Goal: Information Seeking & Learning: Check status

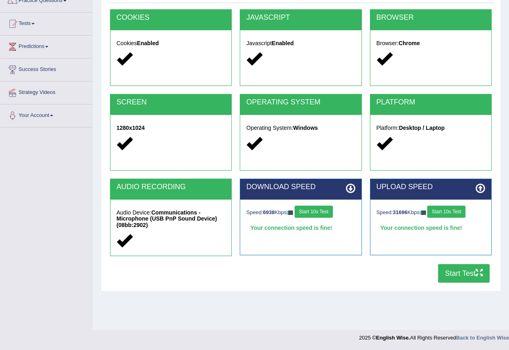
click at [175, 349] on footer "2025 © English Wise. All Rights Reserved Back to English Wise" at bounding box center [254, 340] width 509 height 20
click at [356, 283] on div "COOKIES Cookies Enabled JAVASCRIPT Javascript Enabled BROWSER Browser: Chrome S…" at bounding box center [301, 148] width 386 height 278
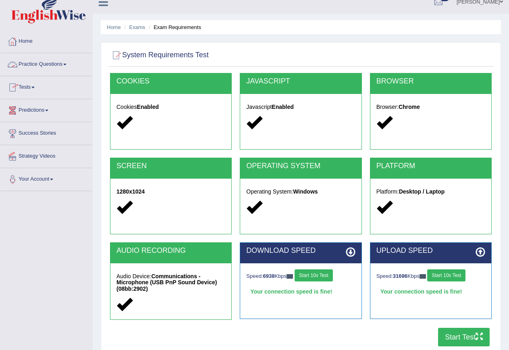
scroll to position [73, 0]
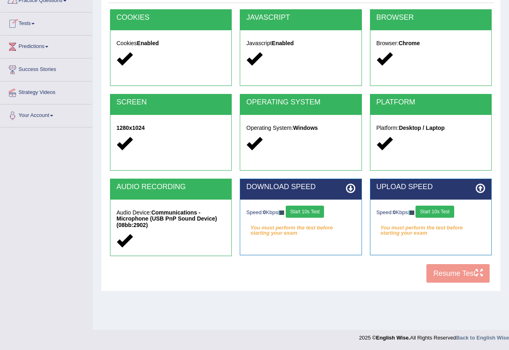
click at [343, 274] on div "COOKIES Cookies Enabled JAVASCRIPT Javascript Enabled BROWSER Browser: Chrome S…" at bounding box center [301, 148] width 386 height 278
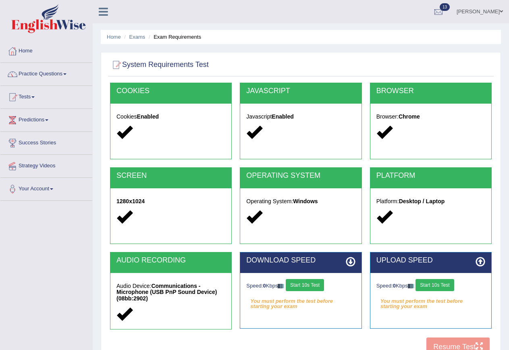
click at [445, 344] on div "COOKIES Cookies Enabled JAVASCRIPT Javascript Enabled BROWSER Browser: Chrome S…" at bounding box center [301, 222] width 386 height 278
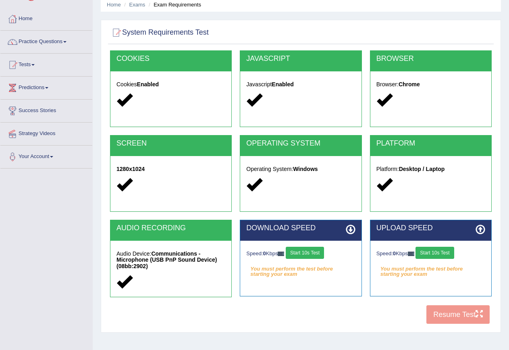
scroll to position [73, 0]
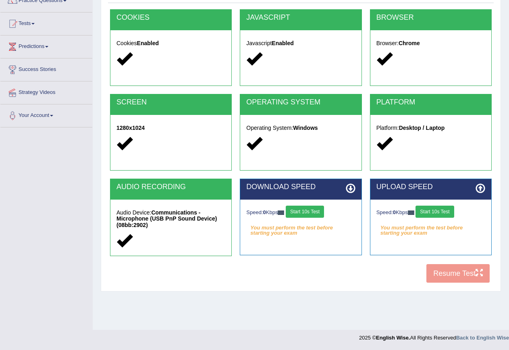
click at [448, 211] on button "Start 10s Test" at bounding box center [434, 211] width 38 height 12
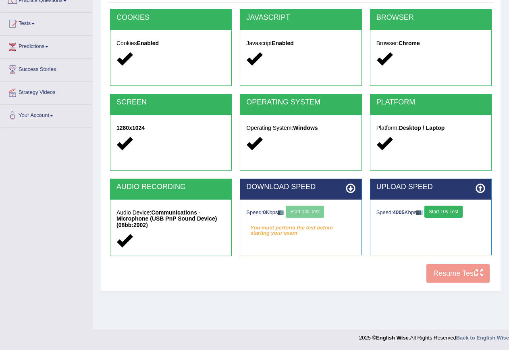
click at [315, 208] on div "Speed: 0 Kbps Start 10s Test" at bounding box center [300, 212] width 109 height 14
click at [451, 271] on div "COOKIES Cookies Enabled JAVASCRIPT Javascript Enabled BROWSER Browser: Chrome S…" at bounding box center [301, 148] width 386 height 278
click at [282, 307] on div "Home Exams Exam Requirements System Requirements Test COOKIES Cookies Enabled J…" at bounding box center [301, 128] width 416 height 403
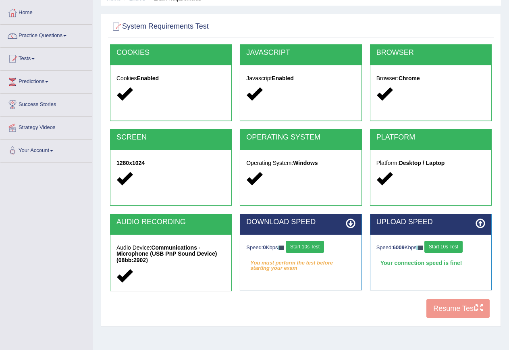
scroll to position [0, 0]
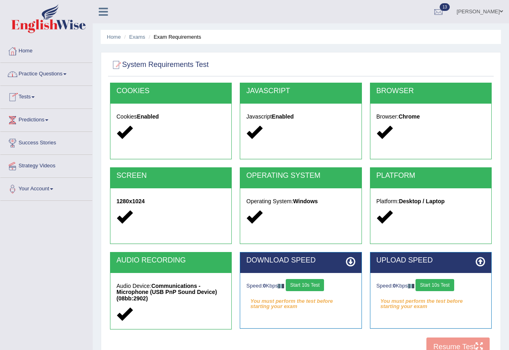
click at [33, 97] on link "Tests" at bounding box center [46, 96] width 92 height 20
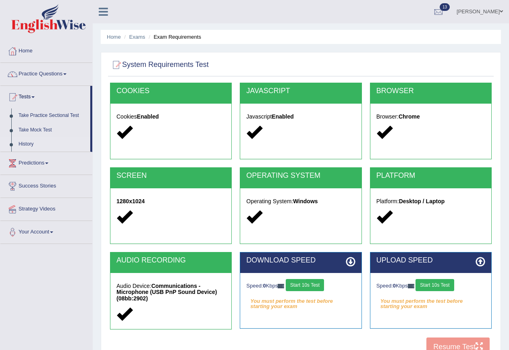
click at [24, 143] on link "History" at bounding box center [52, 144] width 75 height 15
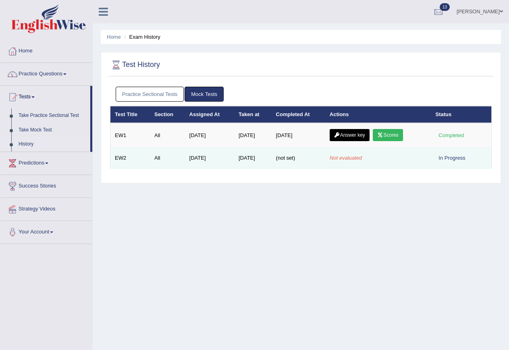
click at [296, 154] on td "(not set)" at bounding box center [299, 158] width 54 height 21
click at [292, 156] on span "(not set)" at bounding box center [285, 158] width 19 height 6
click at [341, 162] on td "Not evaluated" at bounding box center [378, 158] width 106 height 21
click at [355, 158] on em "Not evaluated" at bounding box center [346, 158] width 32 height 6
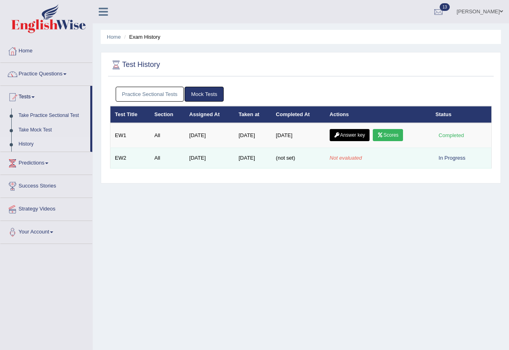
click at [442, 156] on div "In Progress" at bounding box center [452, 158] width 33 height 8
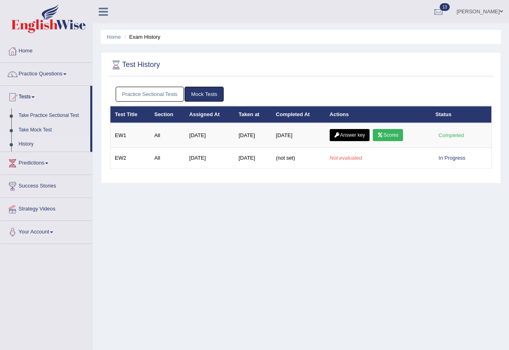
click at [147, 65] on h2 "Test History" at bounding box center [135, 65] width 50 height 12
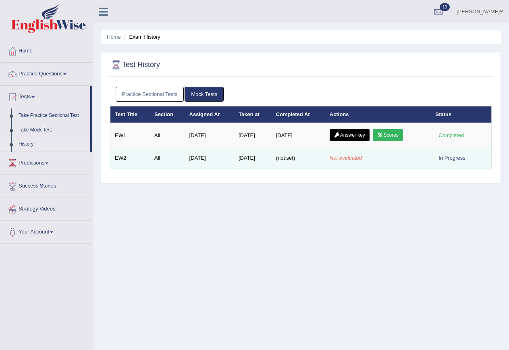
click at [454, 160] on div "In Progress" at bounding box center [452, 158] width 33 height 8
click at [342, 155] on em "Not evaluated" at bounding box center [346, 158] width 32 height 6
click at [344, 155] on em "Not evaluated" at bounding box center [346, 158] width 32 height 6
click at [288, 154] on td "(not set)" at bounding box center [299, 158] width 54 height 21
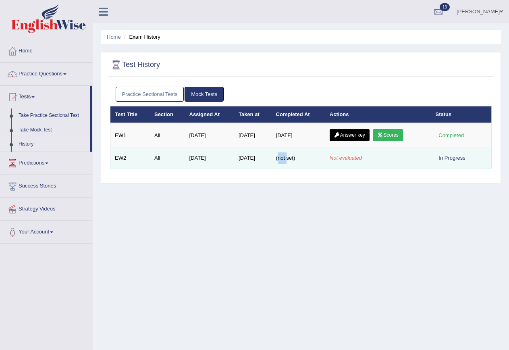
click at [288, 154] on td "(not set)" at bounding box center [299, 158] width 54 height 21
click at [190, 149] on td "Sep 20, 2025" at bounding box center [209, 158] width 49 height 21
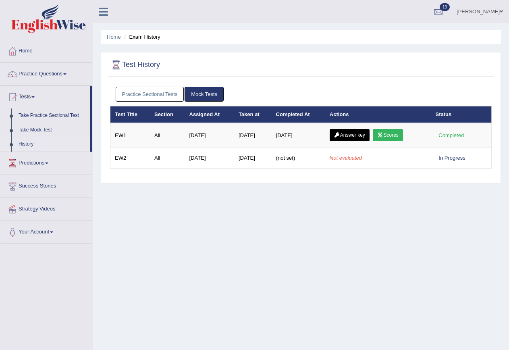
click at [203, 96] on link "Mock Tests" at bounding box center [204, 94] width 39 height 15
click at [201, 91] on link "Mock Tests" at bounding box center [204, 94] width 39 height 15
click at [164, 92] on link "Practice Sectional Tests" at bounding box center [150, 94] width 68 height 15
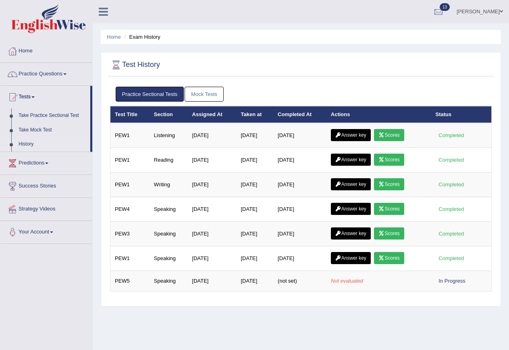
click at [198, 93] on link "Mock Tests" at bounding box center [204, 94] width 39 height 15
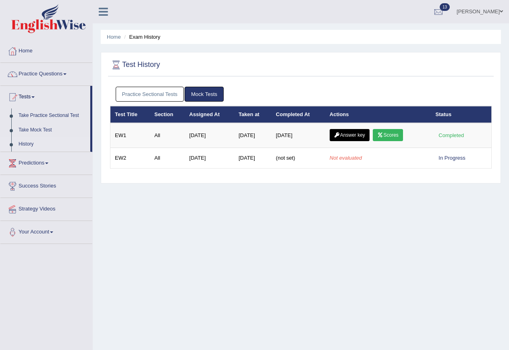
click at [174, 93] on link "Practice Sectional Tests" at bounding box center [150, 94] width 68 height 15
click at [149, 92] on link "Practice Sectional Tests" at bounding box center [150, 94] width 68 height 15
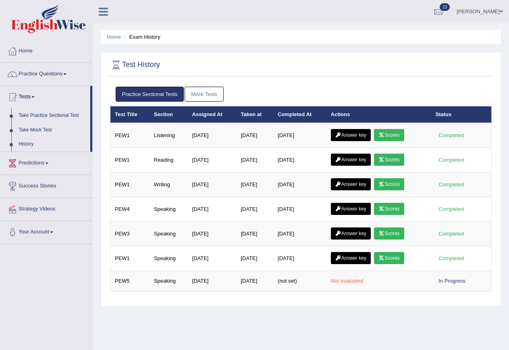
click at [39, 131] on link "Take Mock Test" at bounding box center [52, 130] width 75 height 15
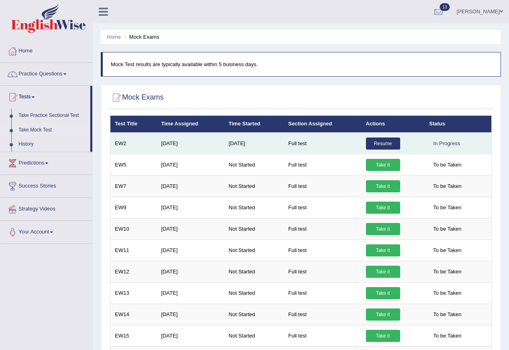
click at [390, 144] on link "Resume" at bounding box center [383, 143] width 34 height 12
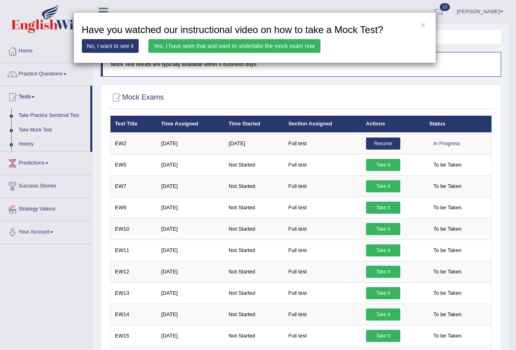
click at [253, 45] on link "Yes, I have seen that and want to undertake the mock exam now" at bounding box center [234, 46] width 172 height 14
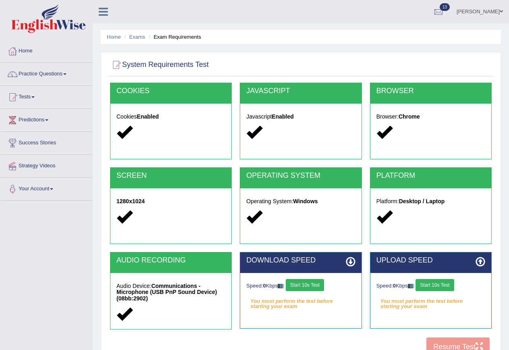
scroll to position [73, 0]
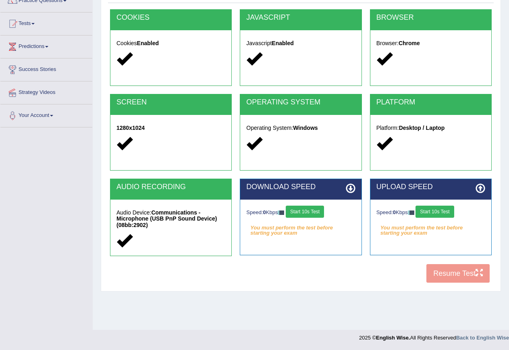
click at [442, 212] on button "Start 10s Test" at bounding box center [434, 211] width 38 height 12
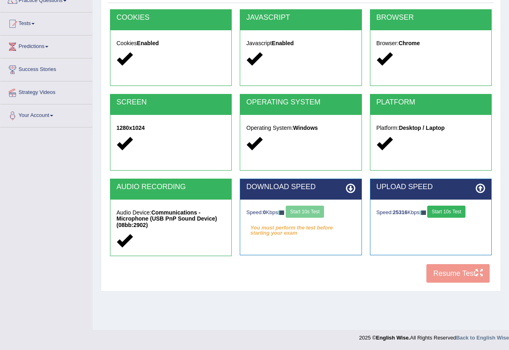
click at [303, 210] on div "Speed: 0 Kbps Start 10s Test" at bounding box center [300, 212] width 109 height 14
click at [449, 270] on div "COOKIES Cookies Enabled JAVASCRIPT Javascript Enabled BROWSER Browser: Chrome S…" at bounding box center [301, 148] width 386 height 278
click at [183, 218] on strong "Communications - Microphone (USB PnP Sound Device) (08bb:2902)" at bounding box center [166, 218] width 100 height 19
click at [187, 217] on strong "Communications - Microphone (USB PnP Sound Device) (08bb:2902)" at bounding box center [166, 218] width 100 height 19
click at [263, 236] on div "Speed: 0 Kbps Start 10s Test You must perform the test before starting your exa…" at bounding box center [300, 219] width 121 height 40
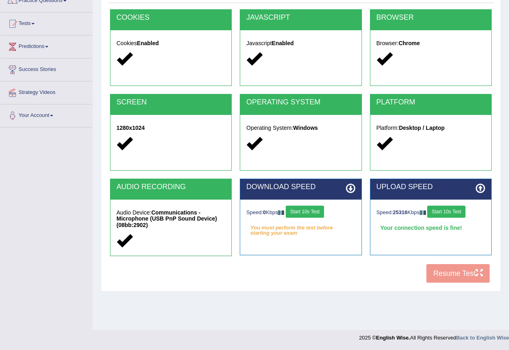
click at [301, 234] on div "Speed: 0 Kbps Start 10s Test You must perform the test before starting your exa…" at bounding box center [300, 219] width 121 height 40
click at [300, 234] on div "Speed: 0 Kbps Start 10s Test You must perform the test before starting your exa…" at bounding box center [300, 219] width 121 height 40
click at [275, 234] on em "You must perform the test before starting your exam" at bounding box center [300, 228] width 109 height 12
click at [330, 240] on div "DOWNLOAD SPEED Speed: 0 Kbps Start 10s Test You must perform the test before st…" at bounding box center [301, 216] width 122 height 77
click at [463, 276] on div "COOKIES Cookies Enabled JAVASCRIPT Javascript Enabled BROWSER Browser: Chrome S…" at bounding box center [301, 148] width 386 height 278
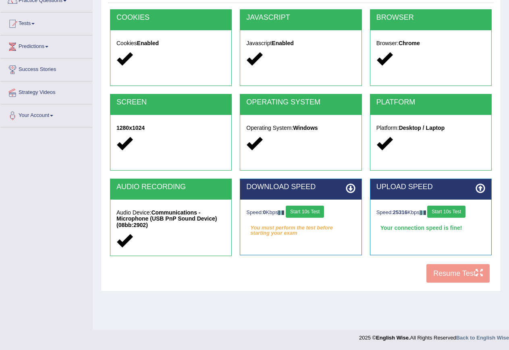
click at [463, 276] on div "COOKIES Cookies Enabled JAVASCRIPT Javascript Enabled BROWSER Browser: Chrome S…" at bounding box center [301, 148] width 386 height 278
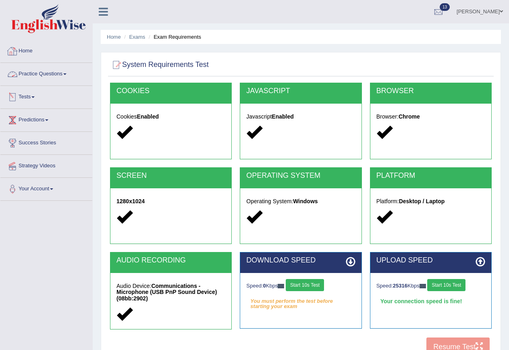
click at [29, 93] on link "Tests" at bounding box center [46, 96] width 92 height 20
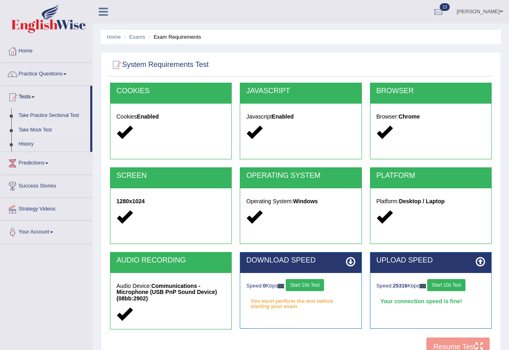
click at [36, 130] on link "Take Mock Test" at bounding box center [52, 130] width 75 height 15
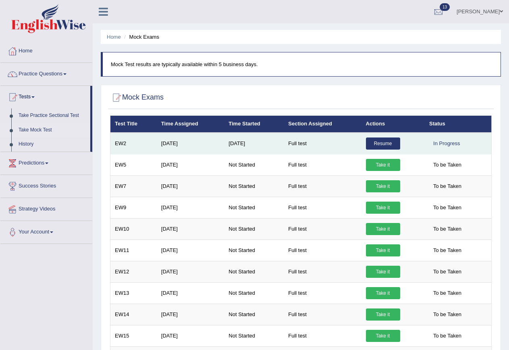
click at [380, 141] on link "Resume" at bounding box center [383, 143] width 34 height 12
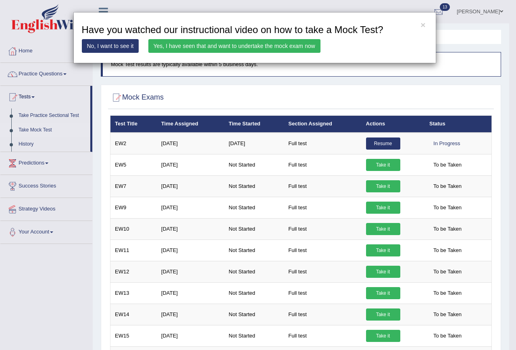
click at [172, 46] on link "Yes, I have seen that and want to undertake the mock exam now" at bounding box center [234, 46] width 172 height 14
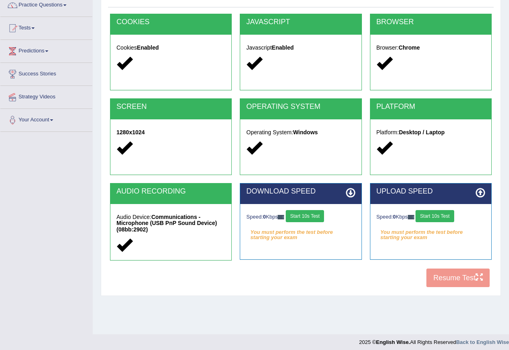
scroll to position [73, 0]
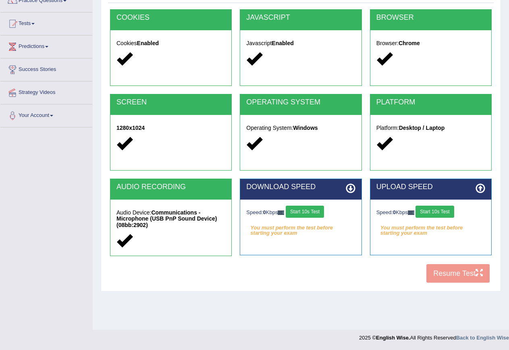
click at [308, 209] on button "Start 10s Test" at bounding box center [305, 211] width 38 height 12
click at [442, 212] on button "Start 10s Test" at bounding box center [434, 211] width 38 height 12
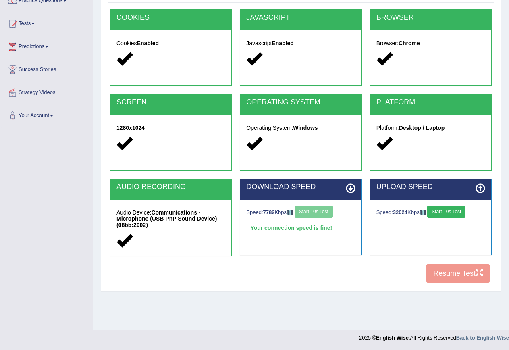
click at [450, 274] on div "COOKIES Cookies Enabled JAVASCRIPT Javascript Enabled BROWSER Browser: Chrome S…" at bounding box center [301, 148] width 386 height 278
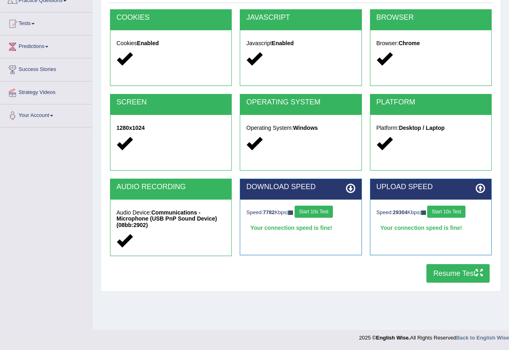
click at [453, 210] on button "Start 10s Test" at bounding box center [446, 211] width 38 height 12
click at [458, 273] on button "Resume Test" at bounding box center [457, 273] width 63 height 19
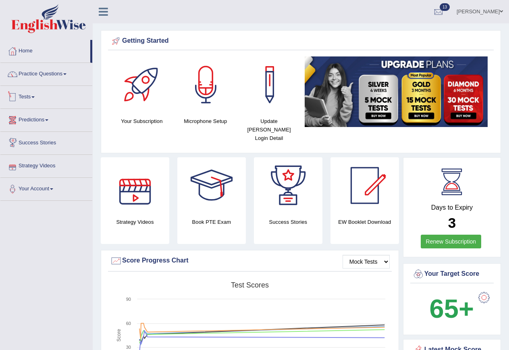
click at [37, 99] on link "Tests" at bounding box center [46, 96] width 92 height 20
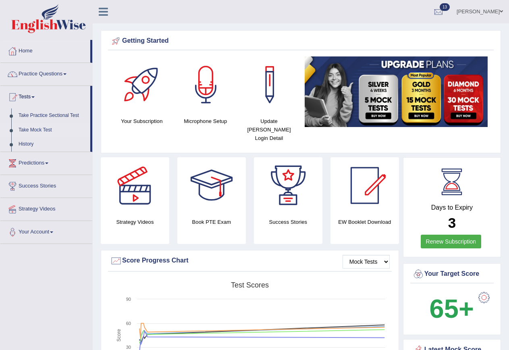
click at [31, 129] on link "Take Mock Test" at bounding box center [52, 130] width 75 height 15
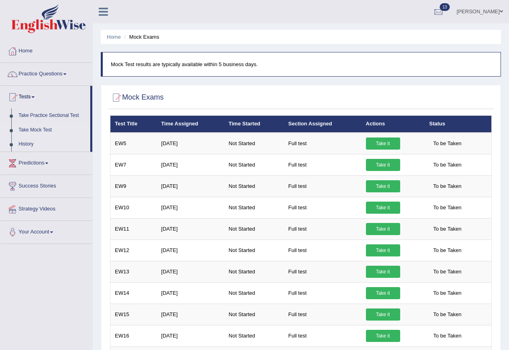
click at [31, 143] on link "History" at bounding box center [52, 144] width 75 height 15
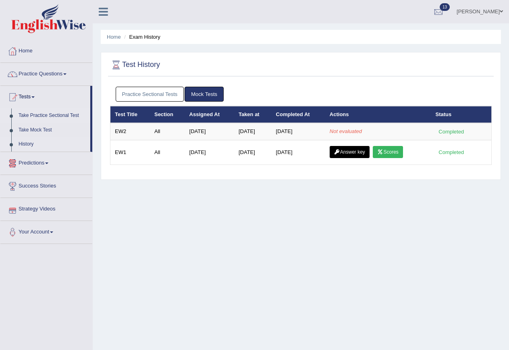
click at [46, 114] on link "Take Practice Sectional Test" at bounding box center [52, 115] width 75 height 15
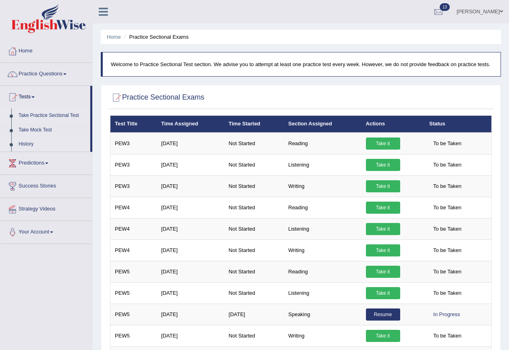
click at [24, 143] on link "History" at bounding box center [52, 144] width 75 height 15
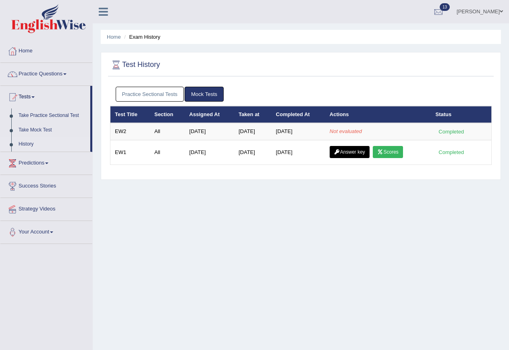
click at [140, 91] on link "Practice Sectional Tests" at bounding box center [150, 94] width 68 height 15
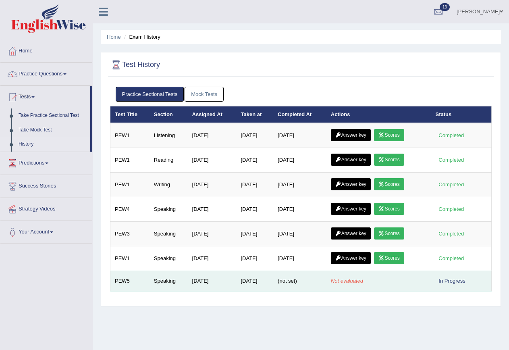
click at [345, 280] on em "Not evaluated" at bounding box center [347, 281] width 32 height 6
click at [457, 278] on div "In Progress" at bounding box center [452, 280] width 33 height 8
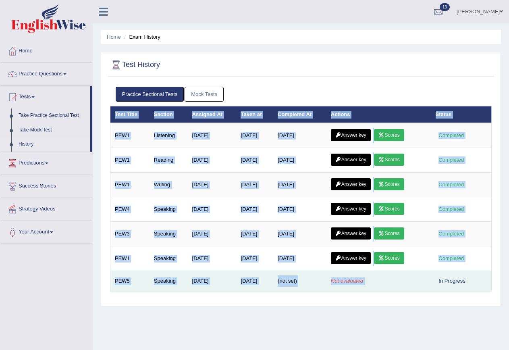
click at [457, 278] on div "In Progress" at bounding box center [452, 280] width 33 height 8
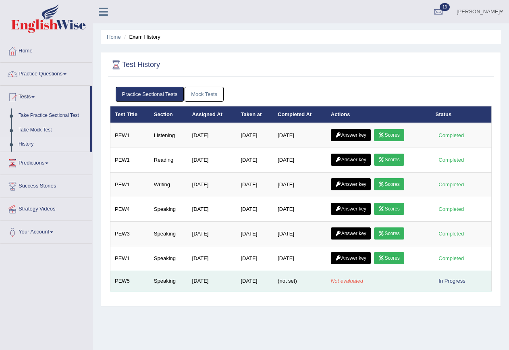
click at [324, 278] on td "(not set)" at bounding box center [299, 281] width 53 height 21
click at [163, 279] on td "Speaking" at bounding box center [168, 281] width 38 height 21
click at [386, 286] on td "Not evaluated" at bounding box center [378, 281] width 105 height 21
click at [458, 277] on div "In Progress" at bounding box center [452, 280] width 33 height 8
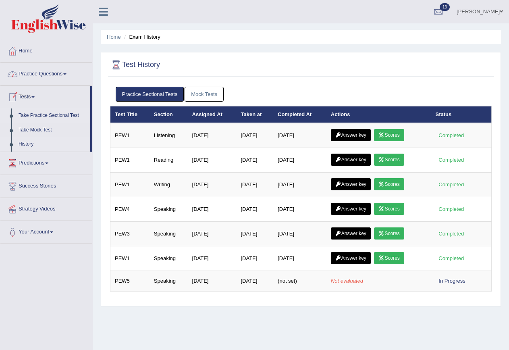
click at [38, 114] on link "Take Practice Sectional Test" at bounding box center [52, 115] width 75 height 15
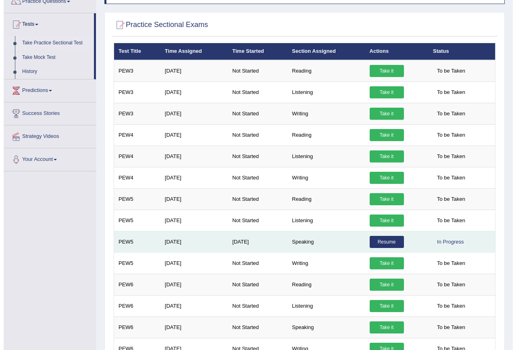
scroll to position [81, 0]
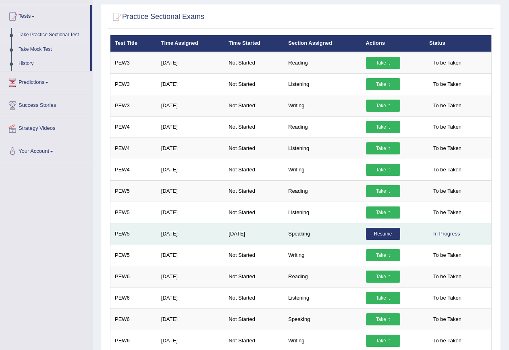
click at [380, 232] on link "Resume" at bounding box center [383, 234] width 34 height 12
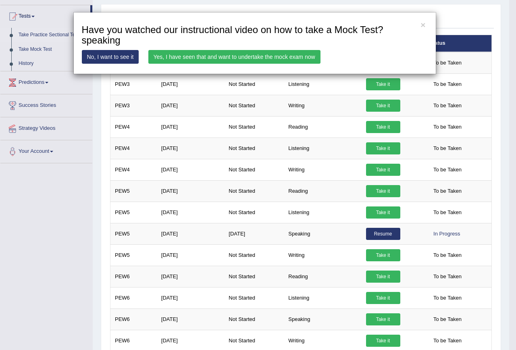
click at [216, 58] on link "Yes, I have seen that and want to undertake the mock exam now" at bounding box center [234, 57] width 172 height 14
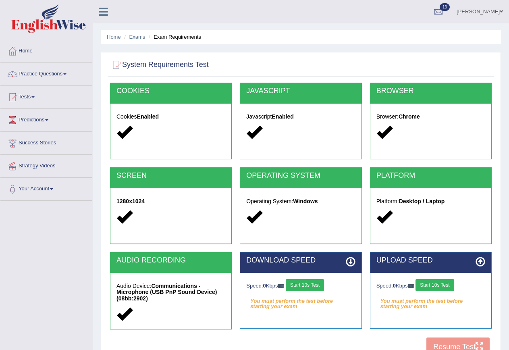
click at [307, 284] on button "Start 10s Test" at bounding box center [305, 285] width 38 height 12
click at [440, 284] on button "Start 10s Test" at bounding box center [434, 285] width 38 height 12
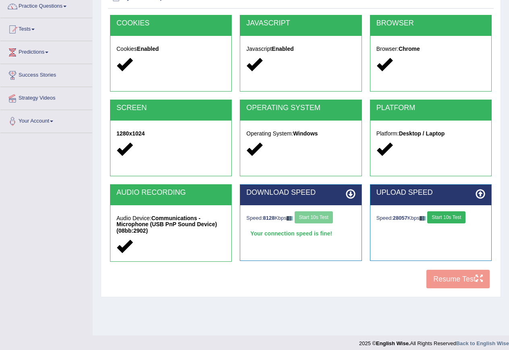
scroll to position [73, 0]
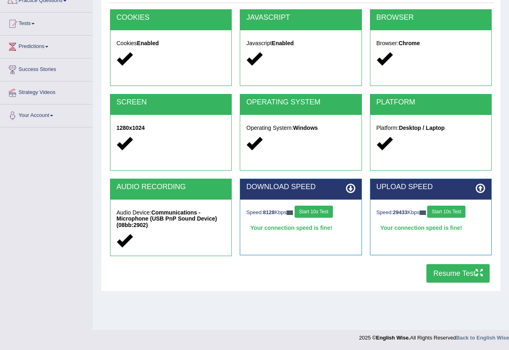
click at [444, 272] on button "Resume Test" at bounding box center [457, 273] width 63 height 19
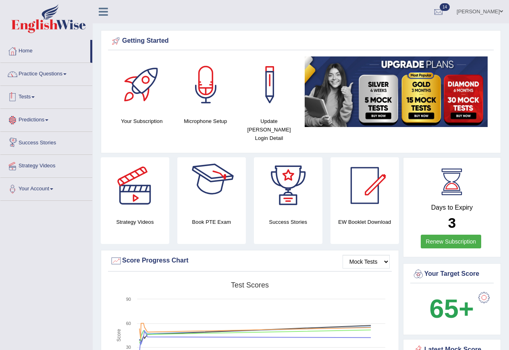
click at [35, 98] on link "Tests" at bounding box center [46, 96] width 92 height 20
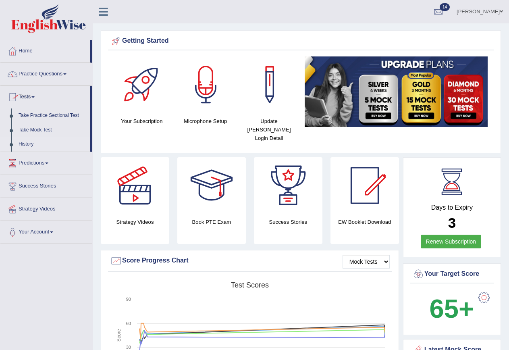
click at [25, 145] on link "History" at bounding box center [52, 144] width 75 height 15
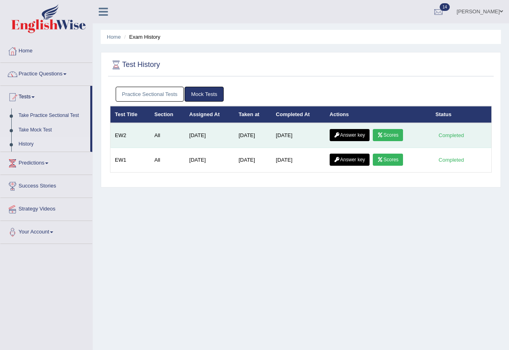
click at [397, 136] on link "Scores" at bounding box center [388, 135] width 30 height 12
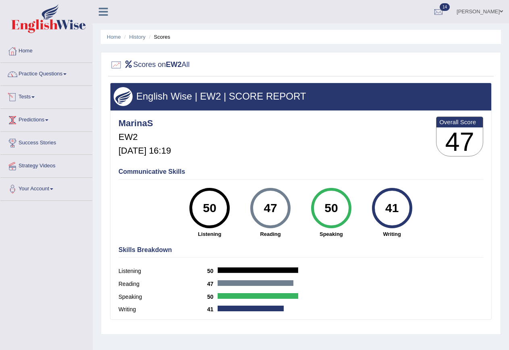
click at [27, 96] on link "Tests" at bounding box center [46, 96] width 92 height 20
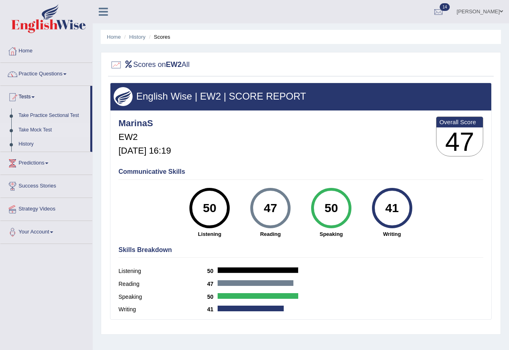
click at [37, 129] on link "Take Mock Test" at bounding box center [52, 130] width 75 height 15
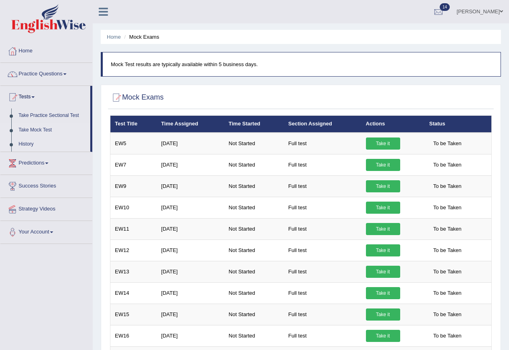
click at [28, 144] on link "History" at bounding box center [52, 144] width 75 height 15
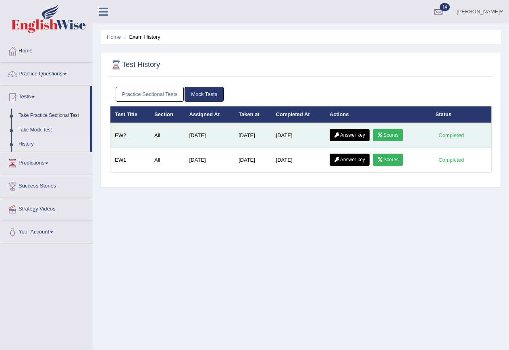
click at [349, 135] on link "Answer key" at bounding box center [350, 135] width 40 height 12
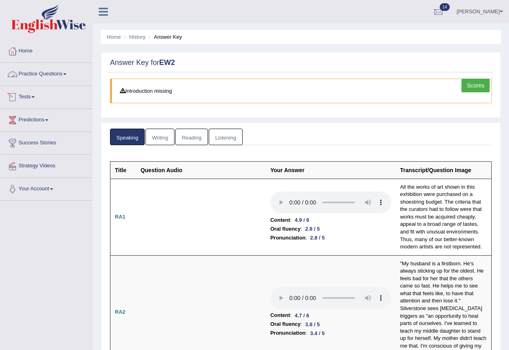
click at [31, 96] on link "Tests" at bounding box center [46, 96] width 92 height 20
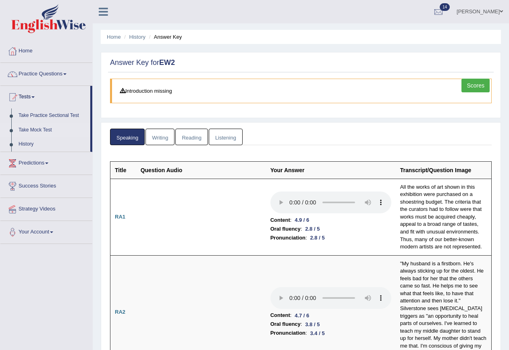
click at [34, 128] on link "Take Mock Test" at bounding box center [52, 130] width 75 height 15
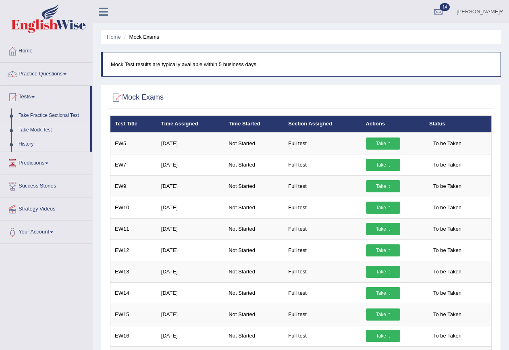
click at [31, 140] on link "History" at bounding box center [52, 144] width 75 height 15
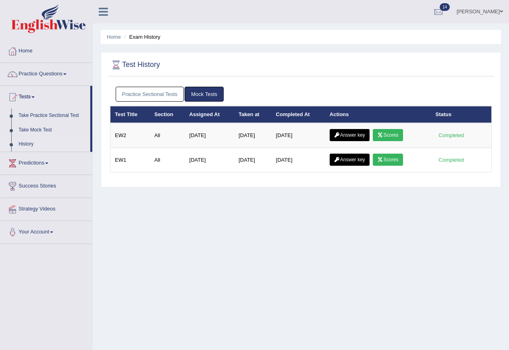
click at [197, 93] on link "Mock Tests" at bounding box center [204, 94] width 39 height 15
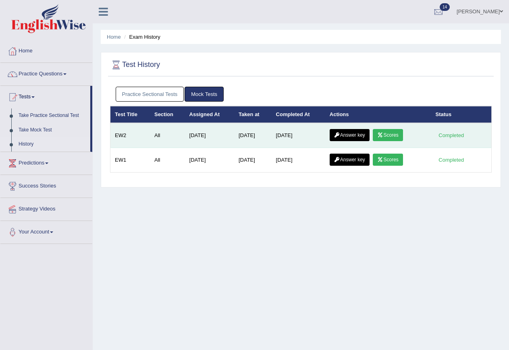
click at [353, 134] on link "Answer key" at bounding box center [350, 135] width 40 height 12
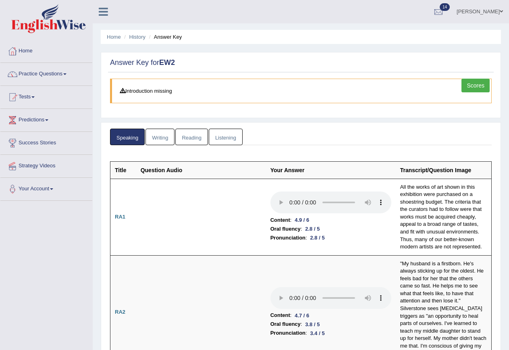
click at [156, 137] on link "Writing" at bounding box center [159, 137] width 29 height 17
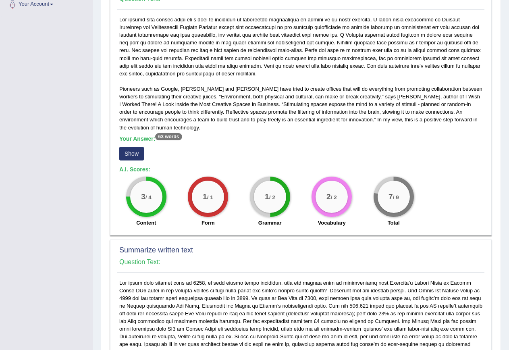
scroll to position [201, 0]
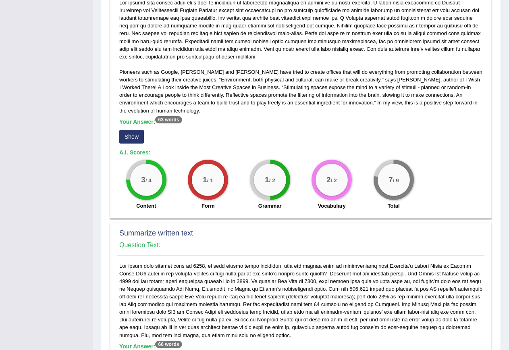
click at [131, 137] on button "Show" at bounding box center [131, 137] width 25 height 14
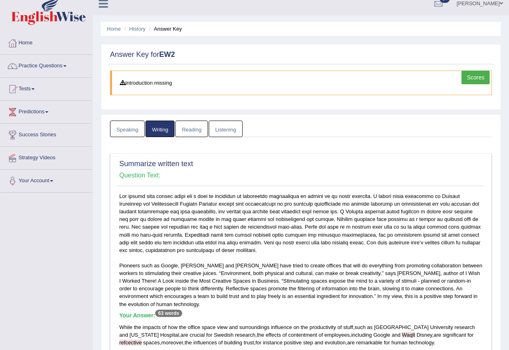
scroll to position [0, 0]
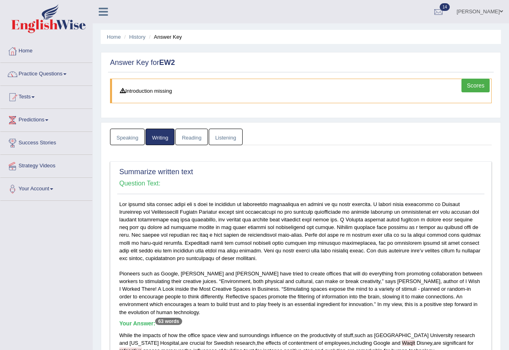
click at [191, 139] on link "Reading" at bounding box center [191, 137] width 32 height 17
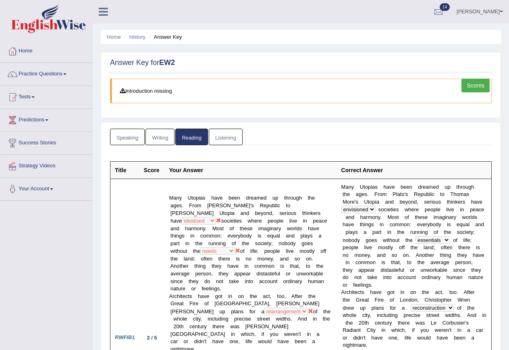
click at [220, 139] on link "Listening" at bounding box center [226, 137] width 34 height 17
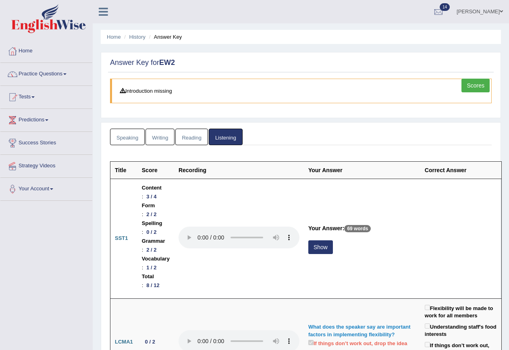
click at [227, 142] on link "Listening" at bounding box center [226, 137] width 34 height 17
click at [228, 137] on link "Listening" at bounding box center [226, 137] width 34 height 17
click at [193, 136] on link "Reading" at bounding box center [191, 137] width 32 height 17
